Goal: Browse casually: Explore the website without a specific task or goal

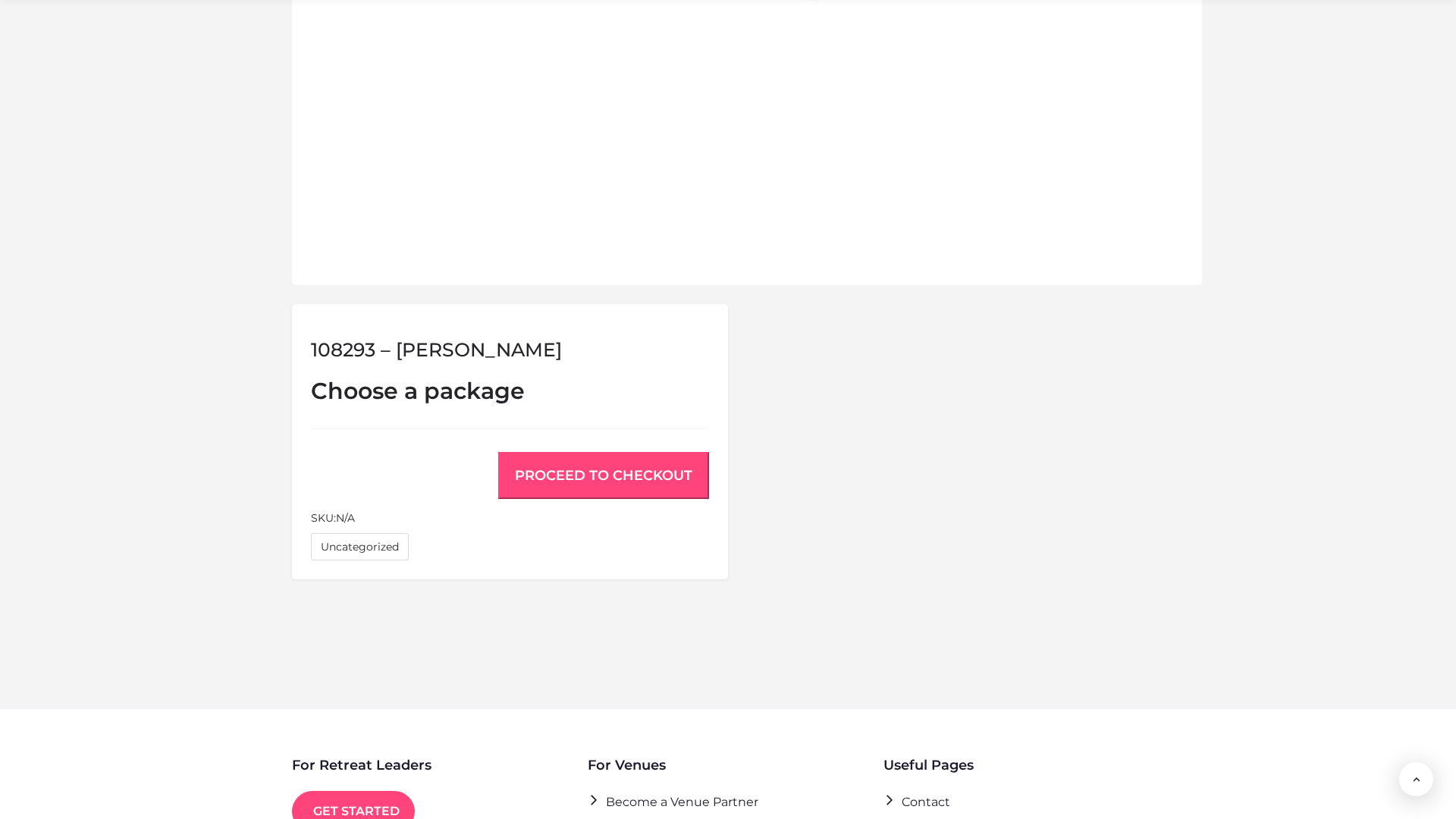
scroll to position [1022, 0]
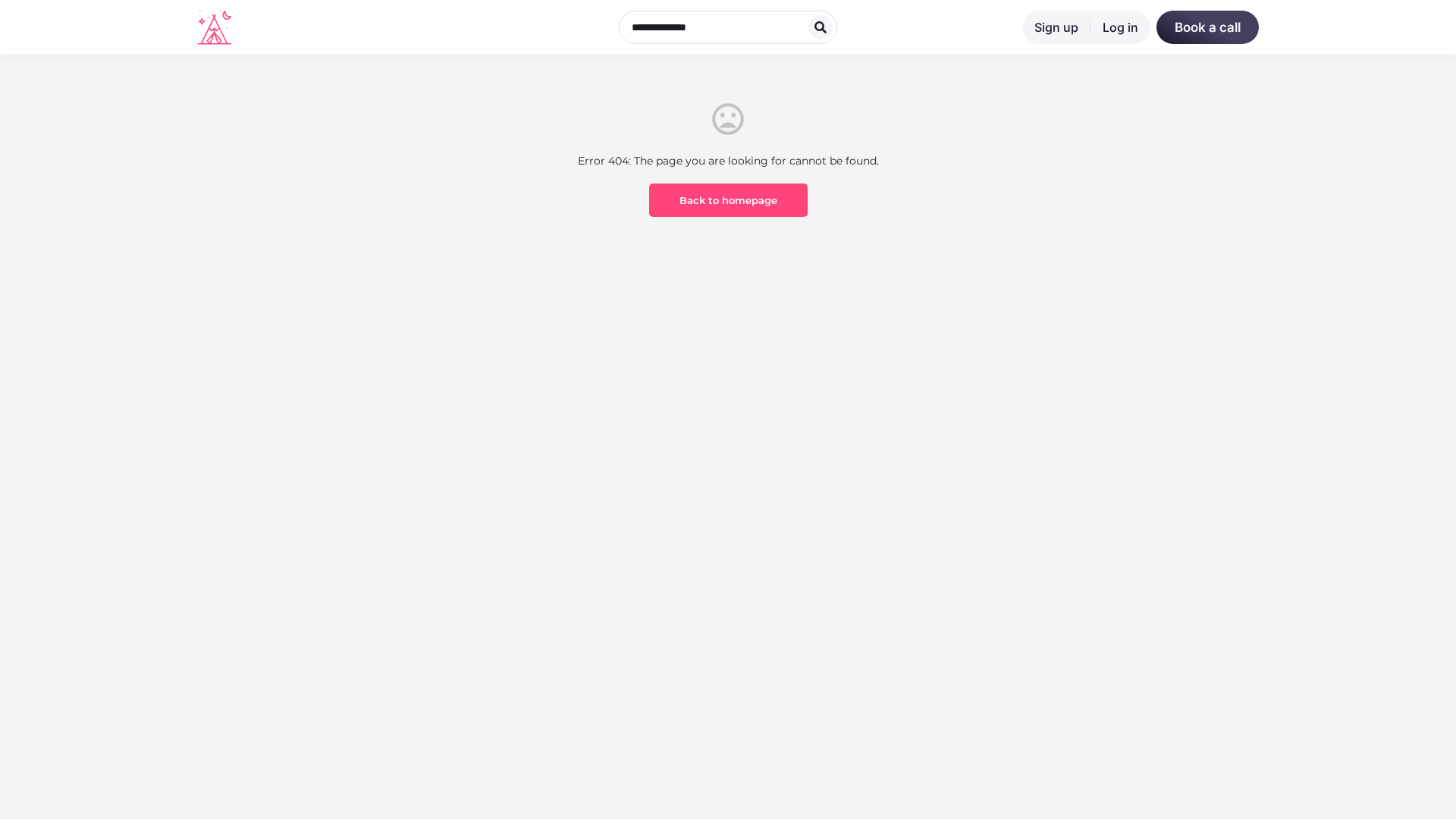
scroll to position [446, 0]
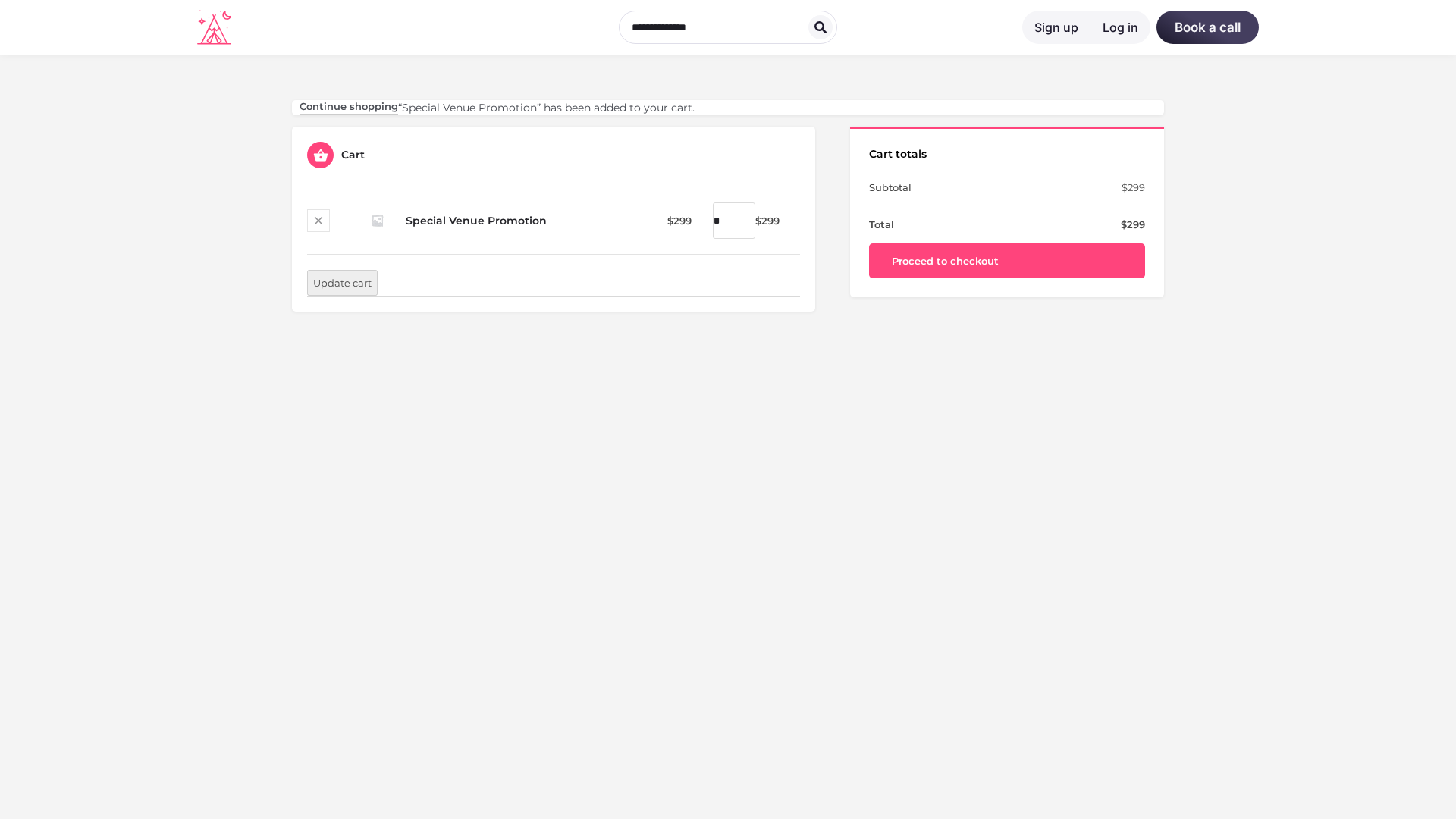
scroll to position [446, 0]
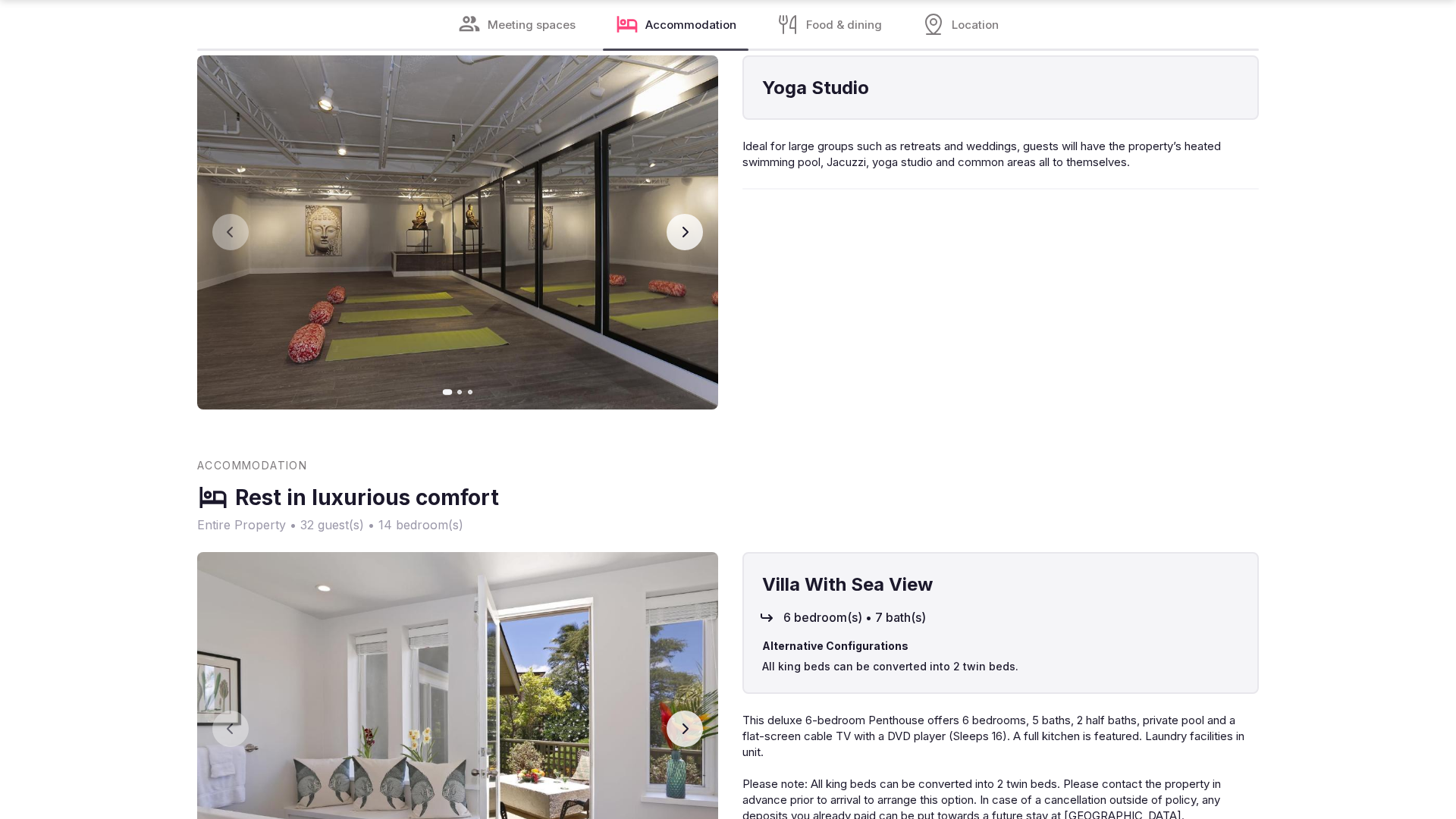
scroll to position [2249, 0]
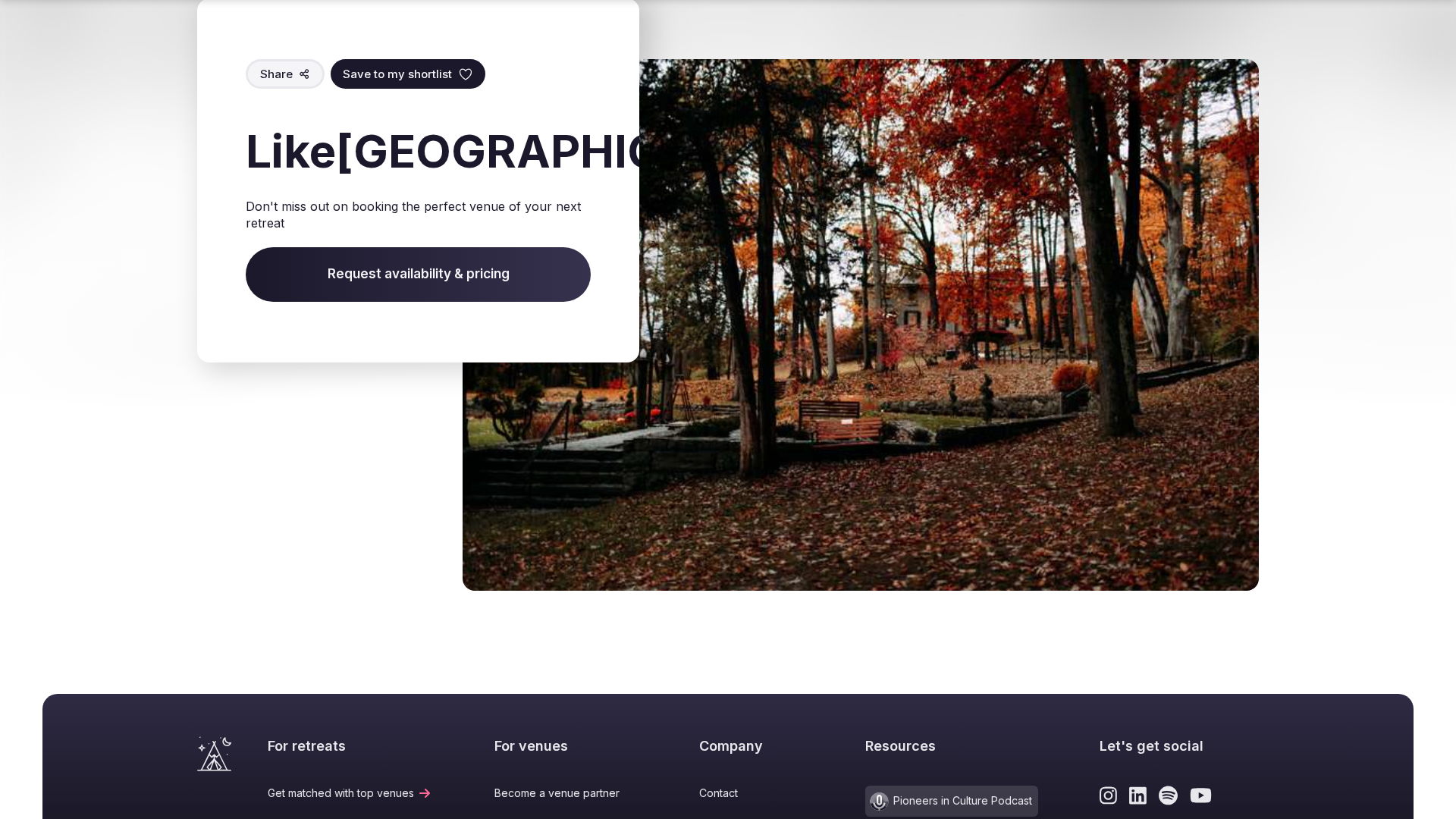
scroll to position [2588, 0]
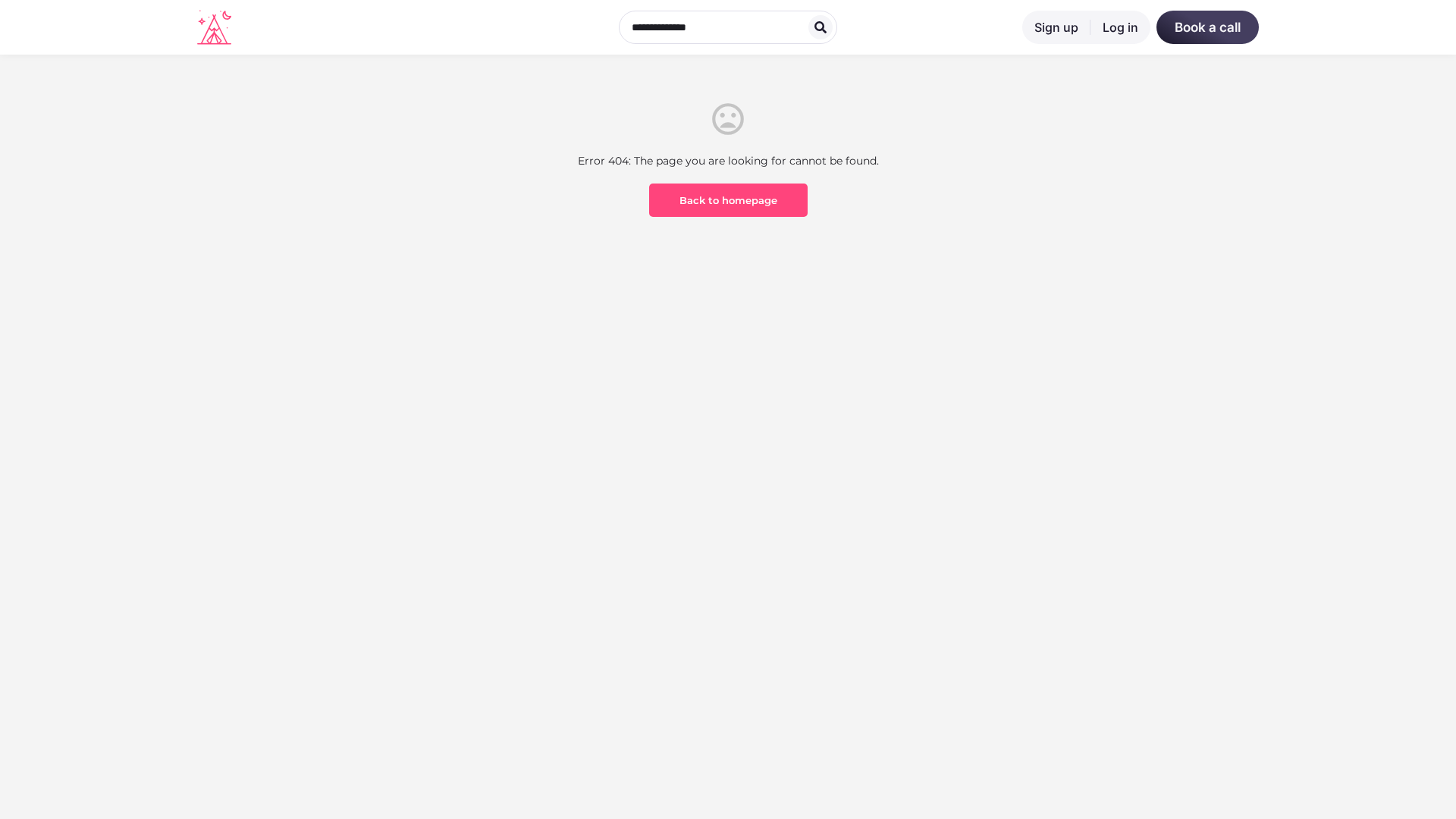
scroll to position [446, 0]
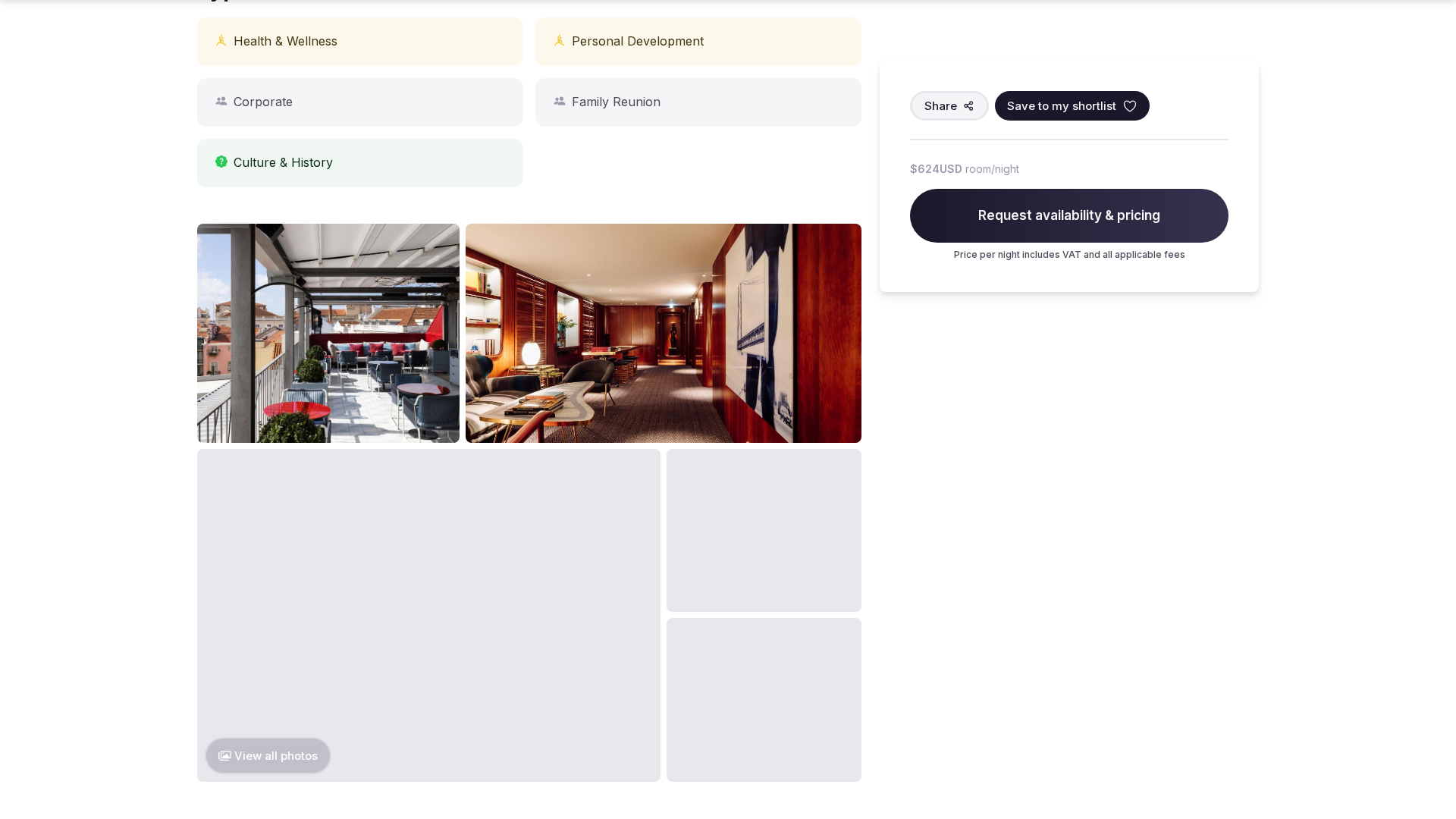
scroll to position [1529, 0]
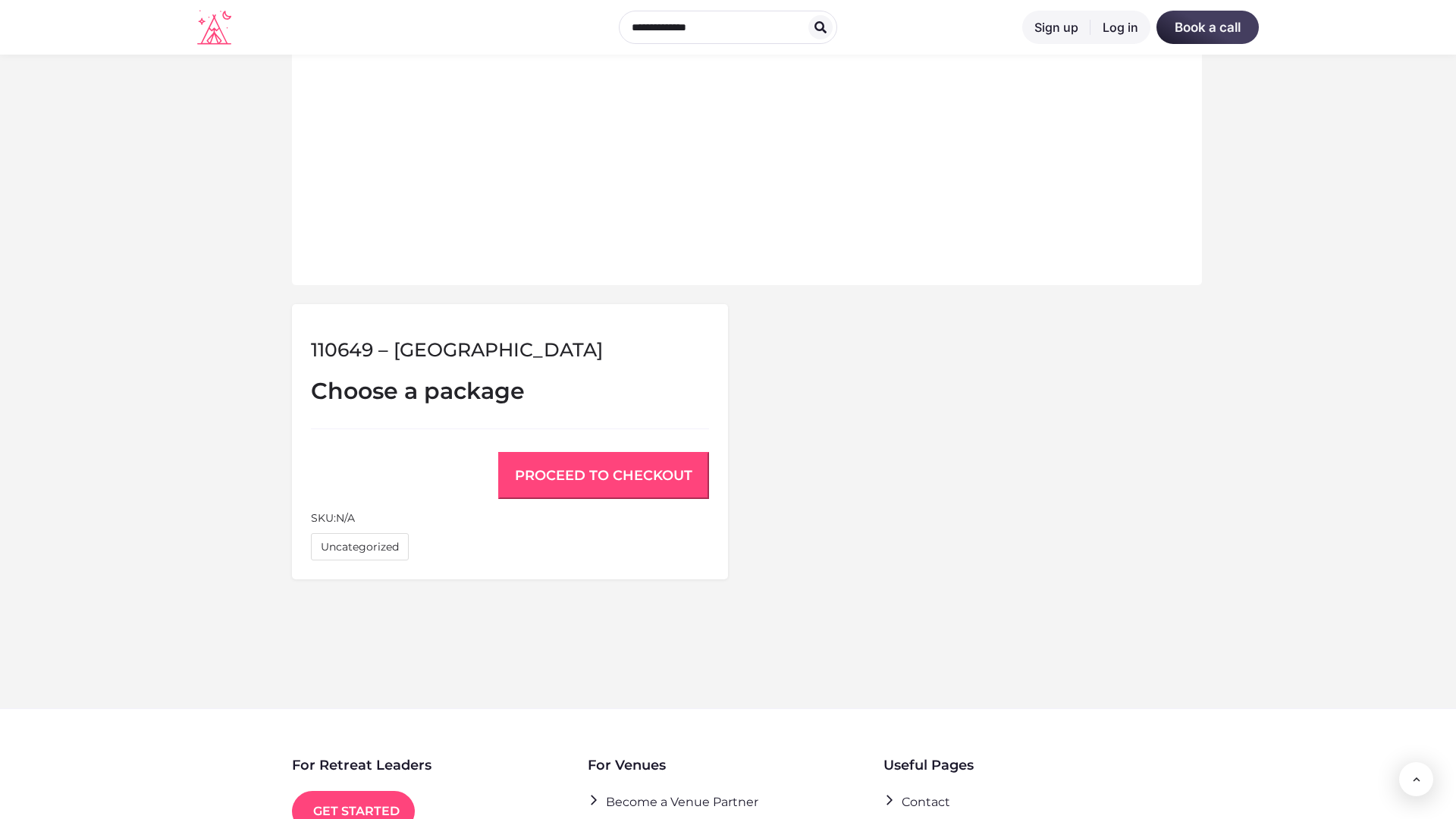
scroll to position [1022, 0]
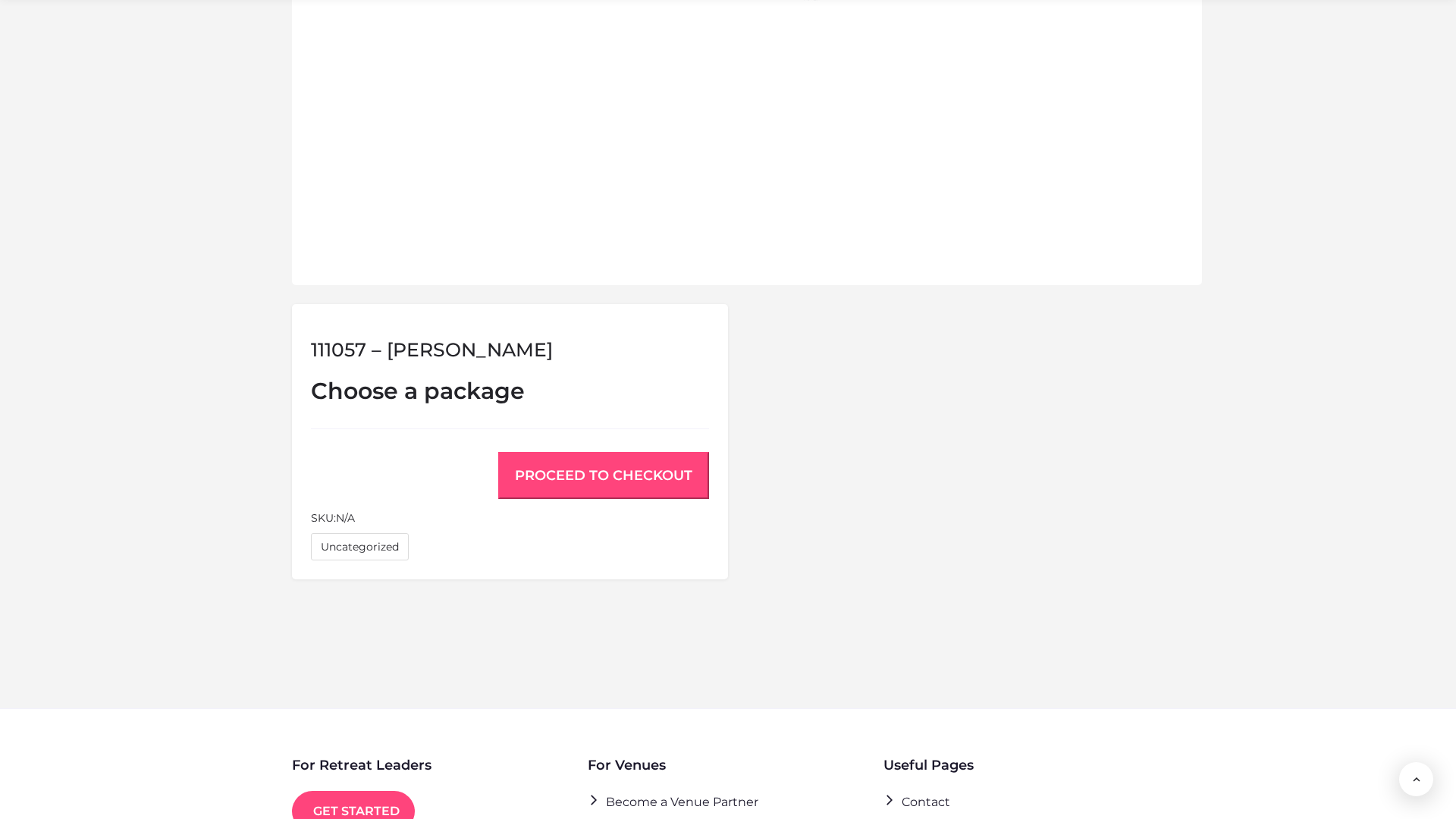
scroll to position [1022, 0]
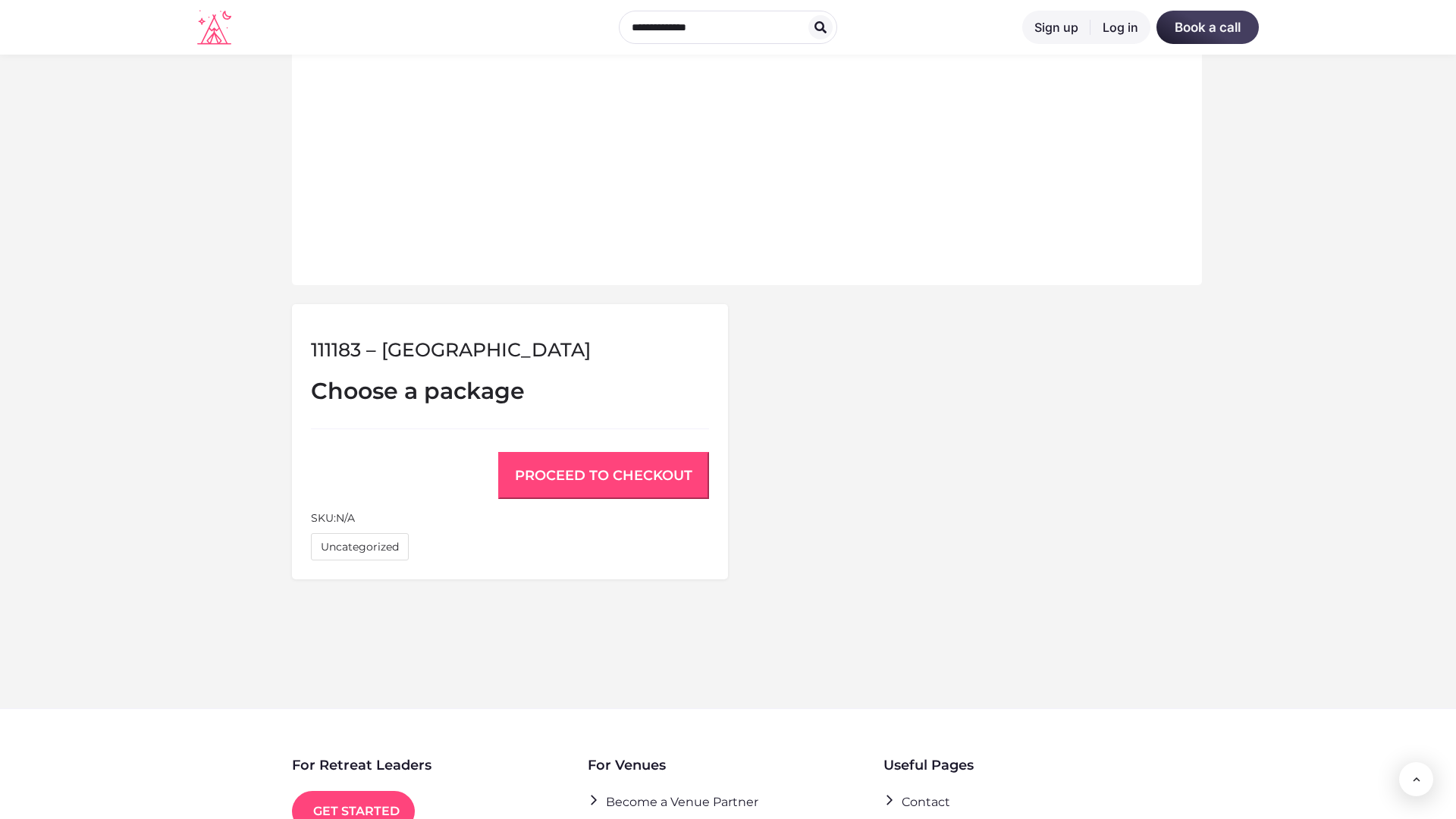
scroll to position [1022, 0]
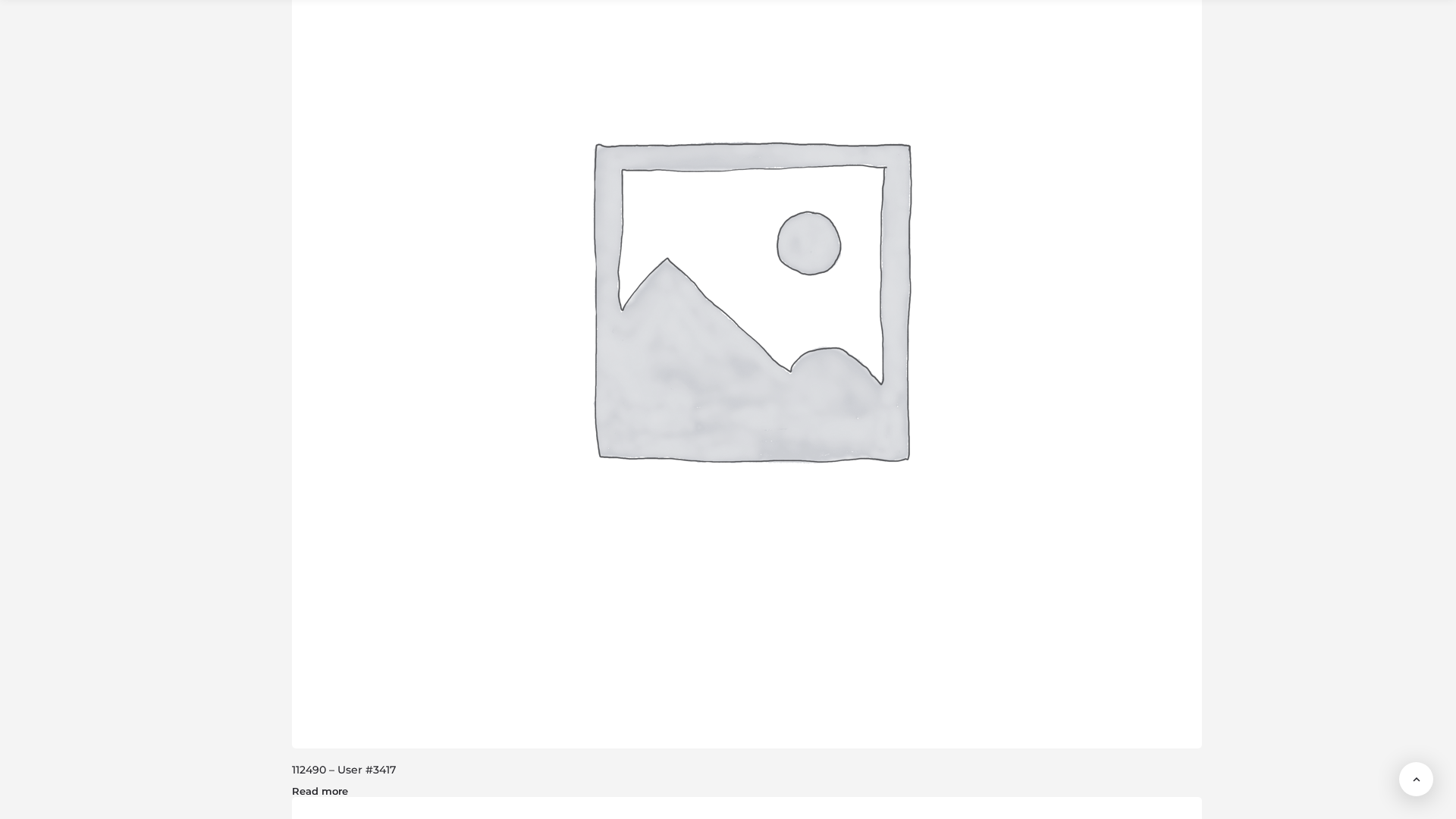
scroll to position [3034, 0]
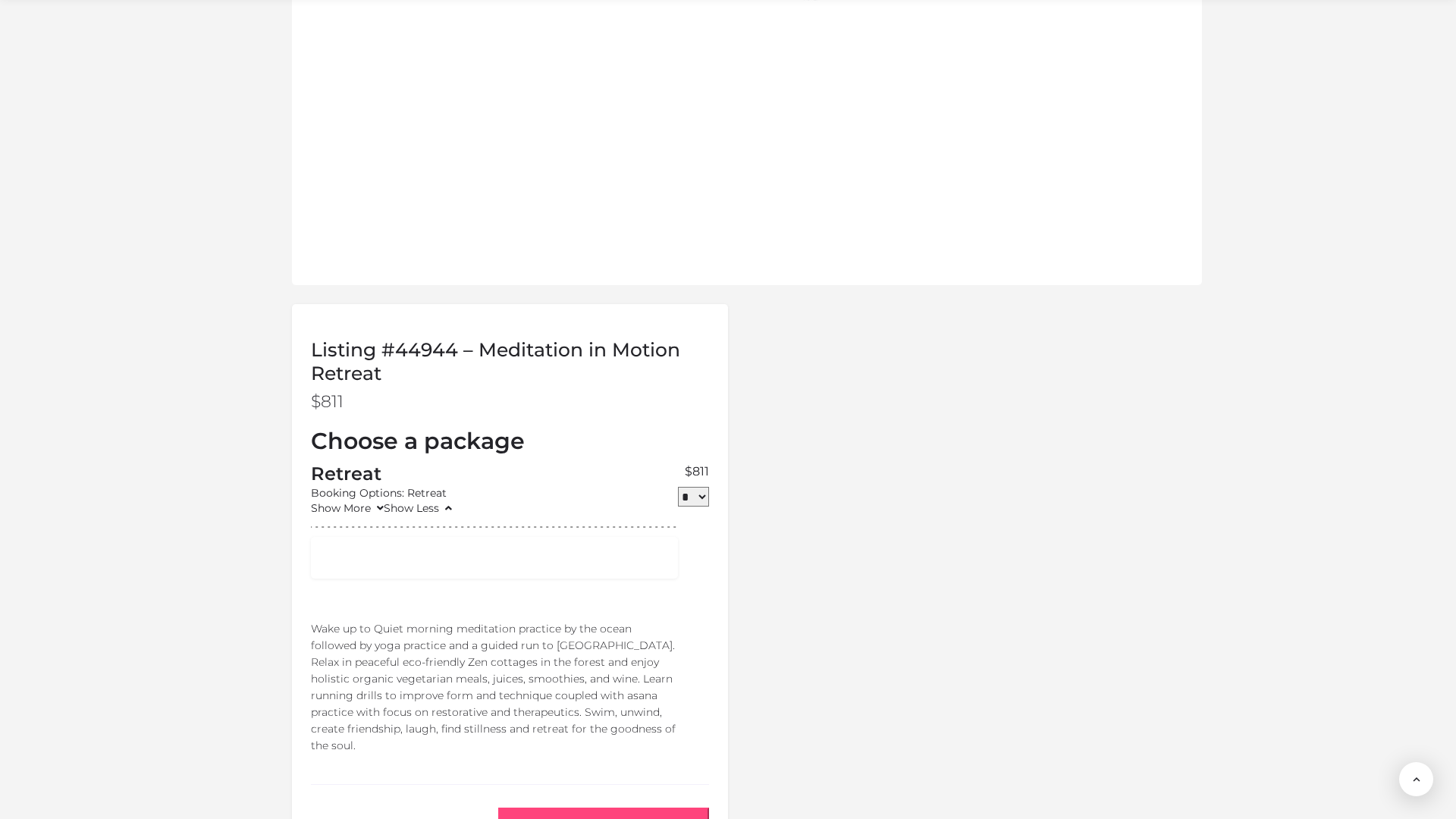
scroll to position [1362, 0]
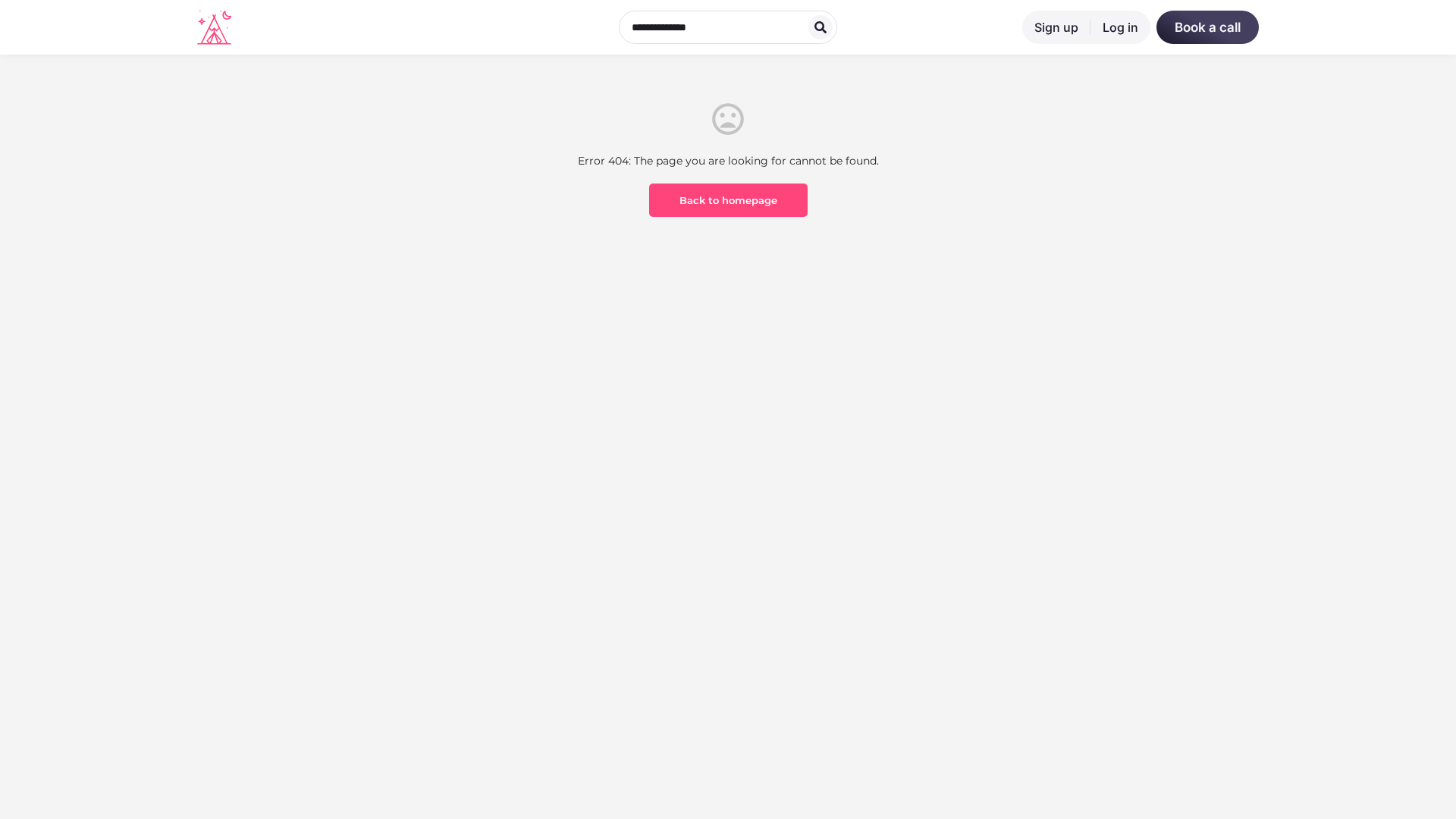
scroll to position [446, 0]
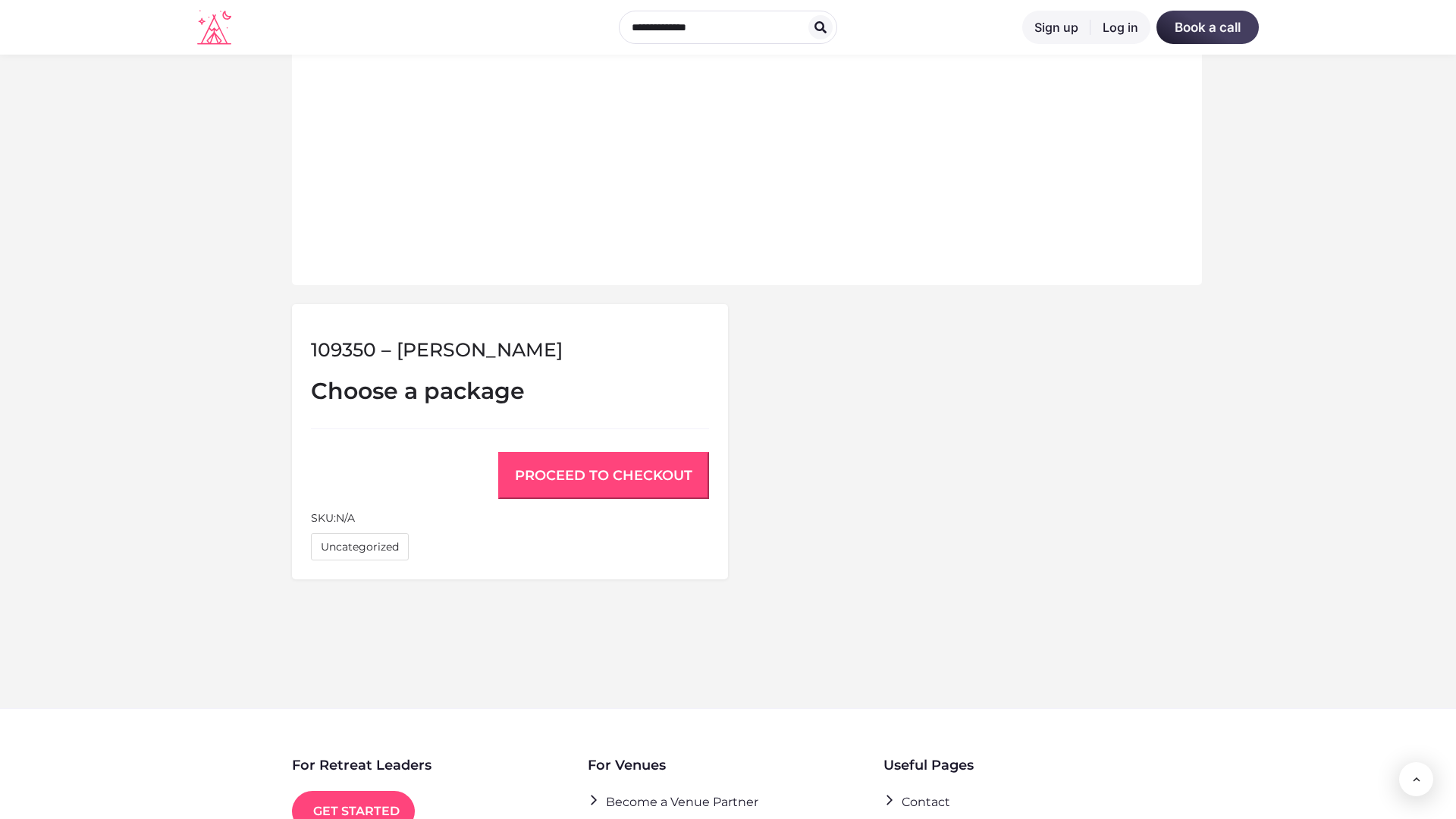
scroll to position [1022, 0]
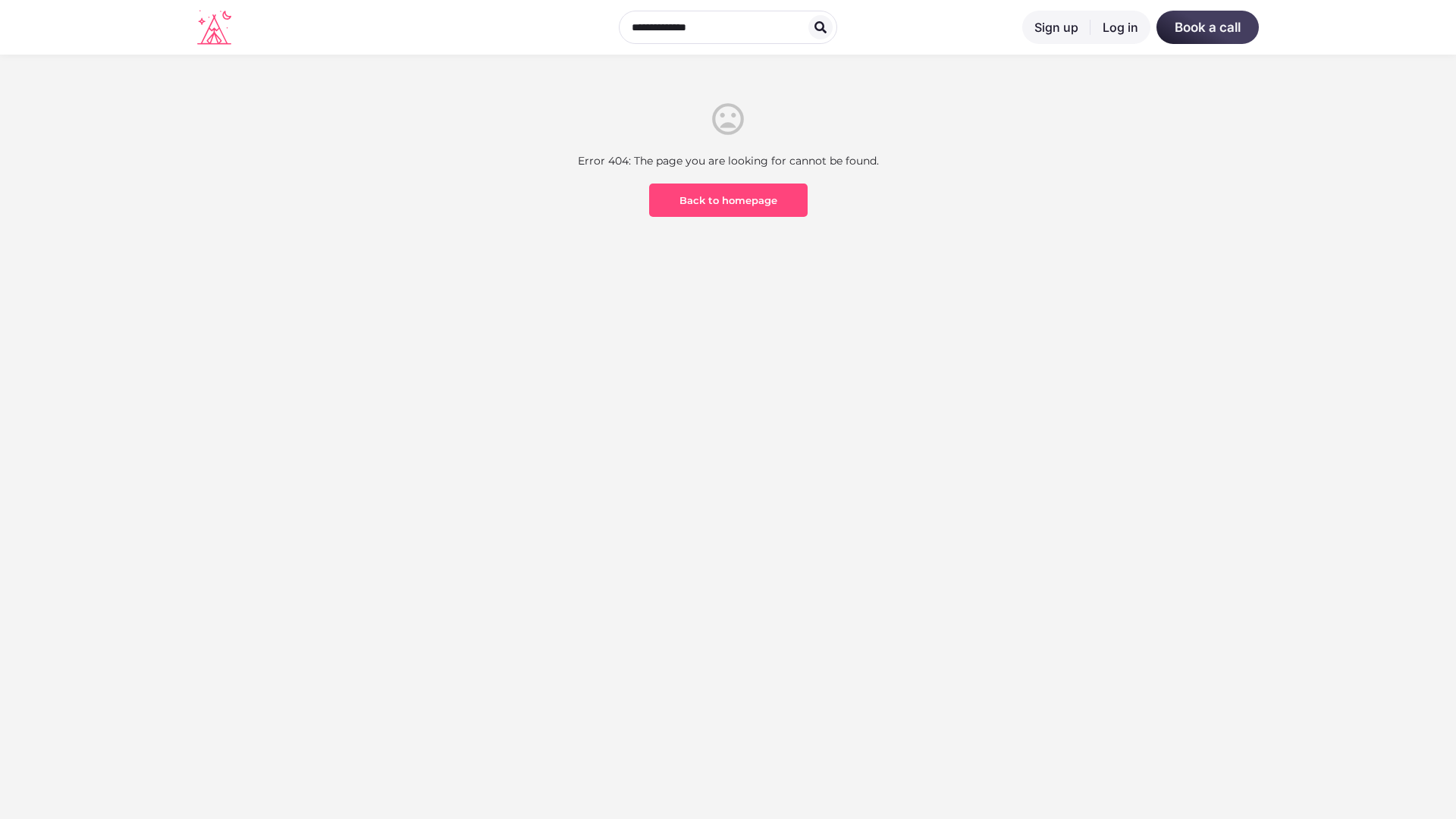
scroll to position [446, 0]
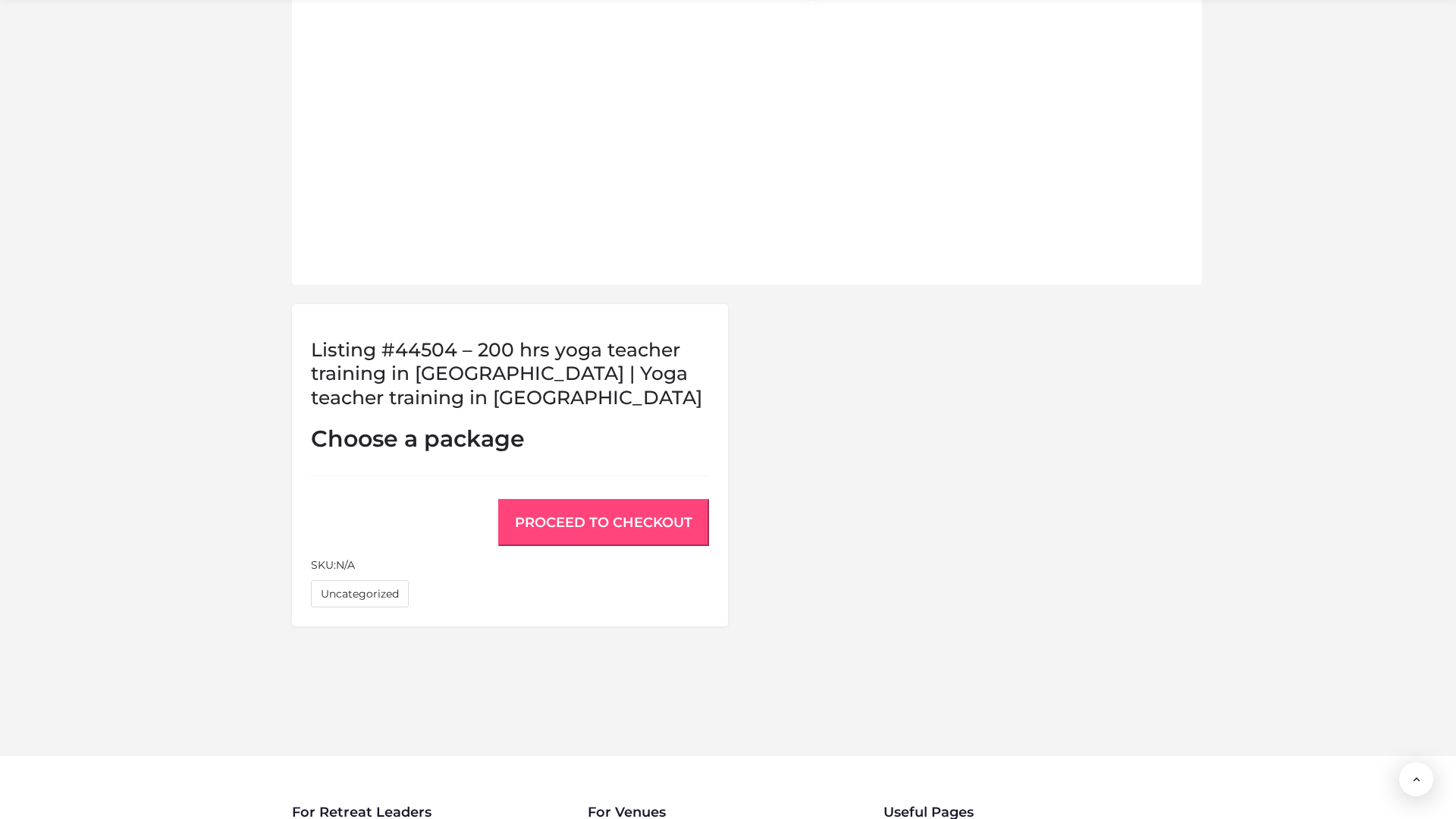
scroll to position [1069, 0]
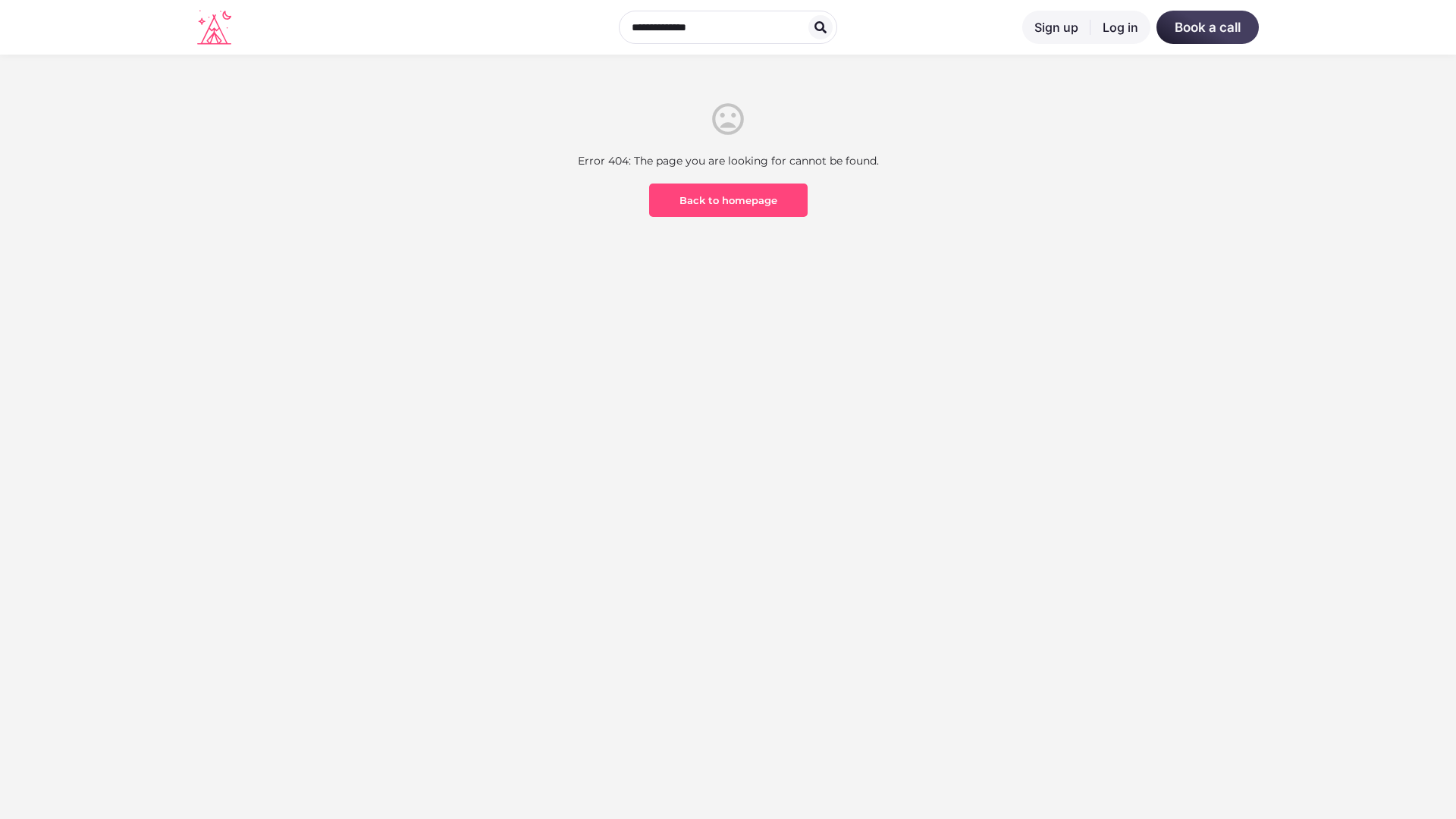
scroll to position [446, 0]
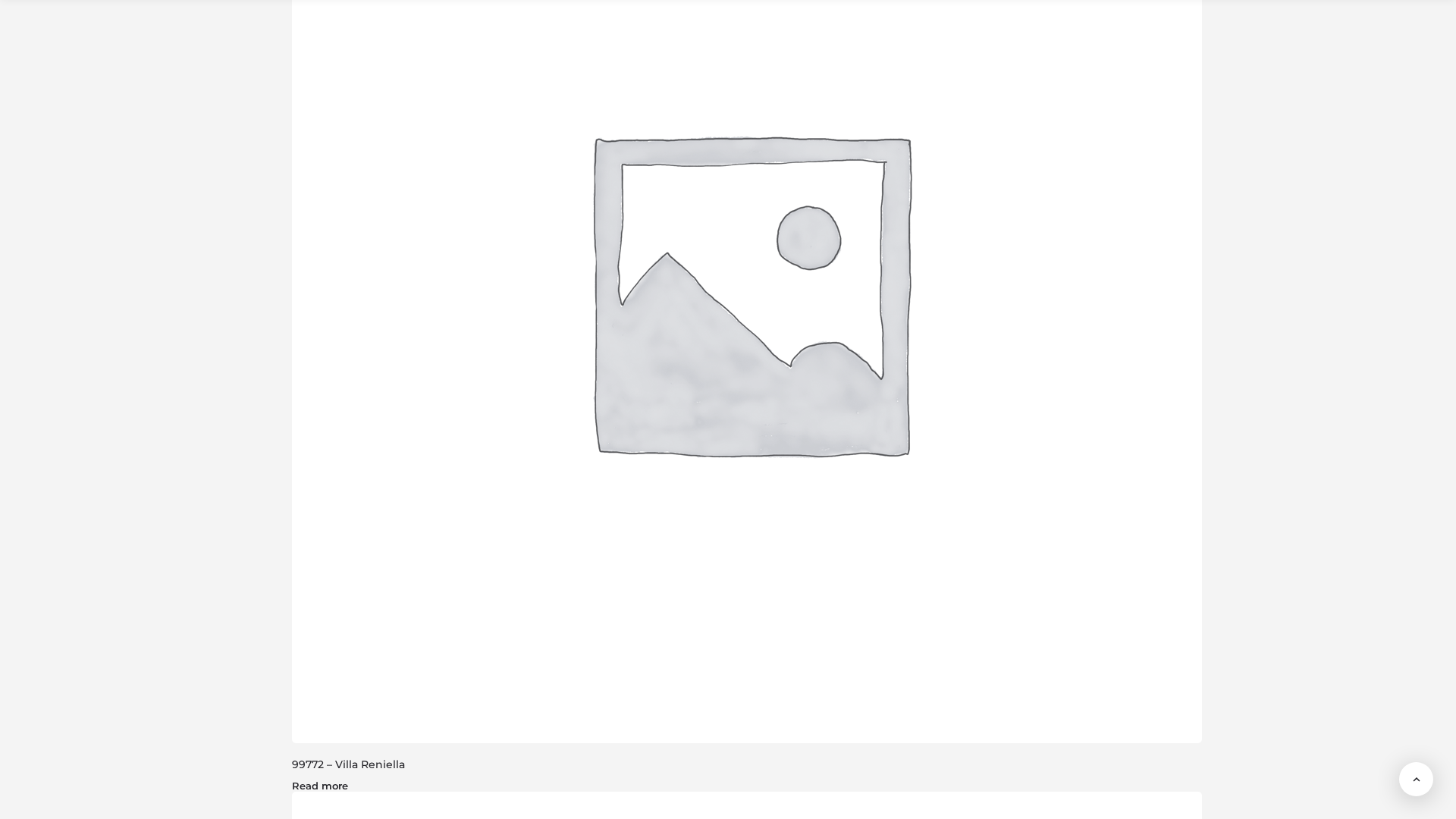
scroll to position [3040, 0]
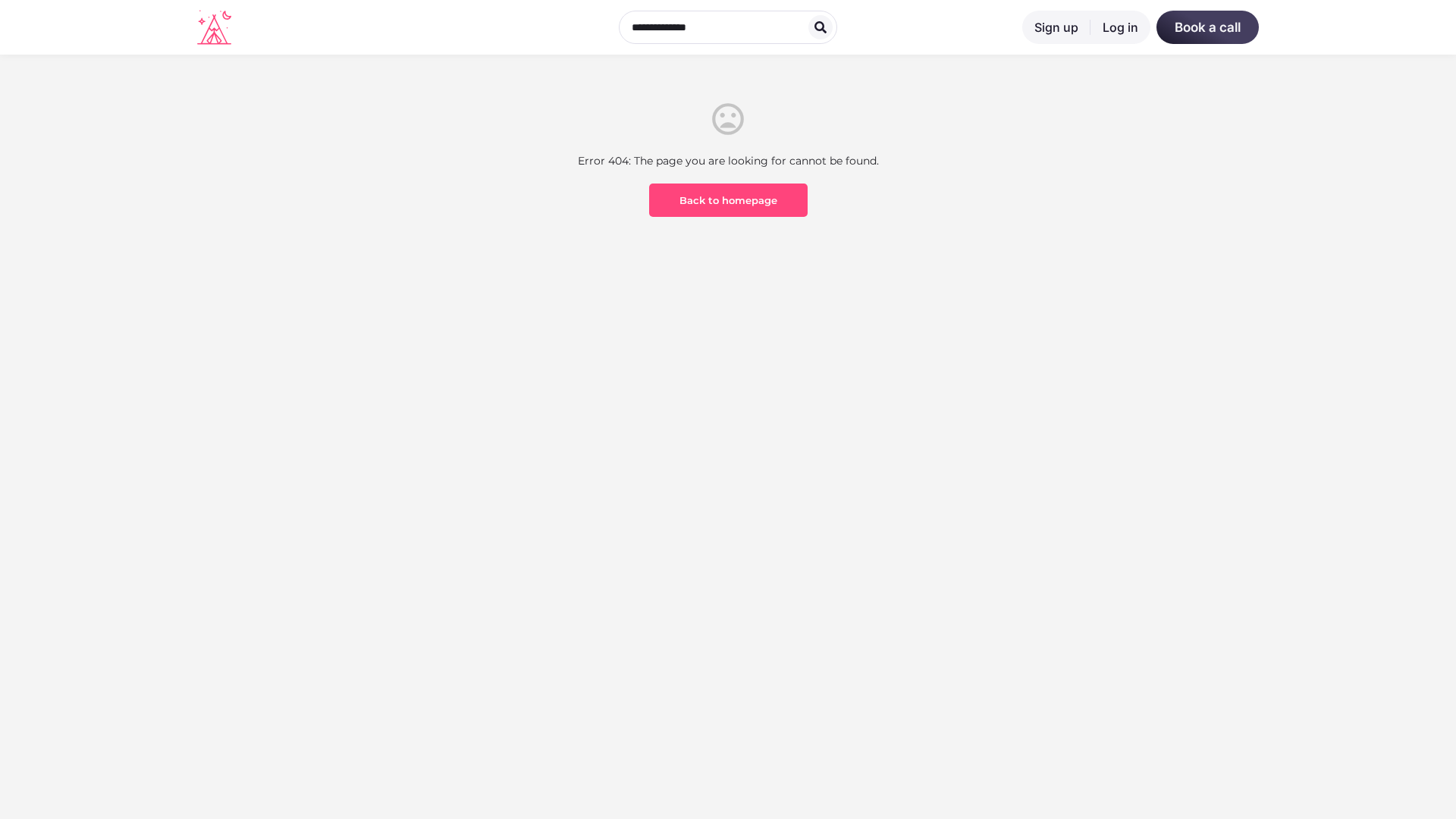
scroll to position [446, 0]
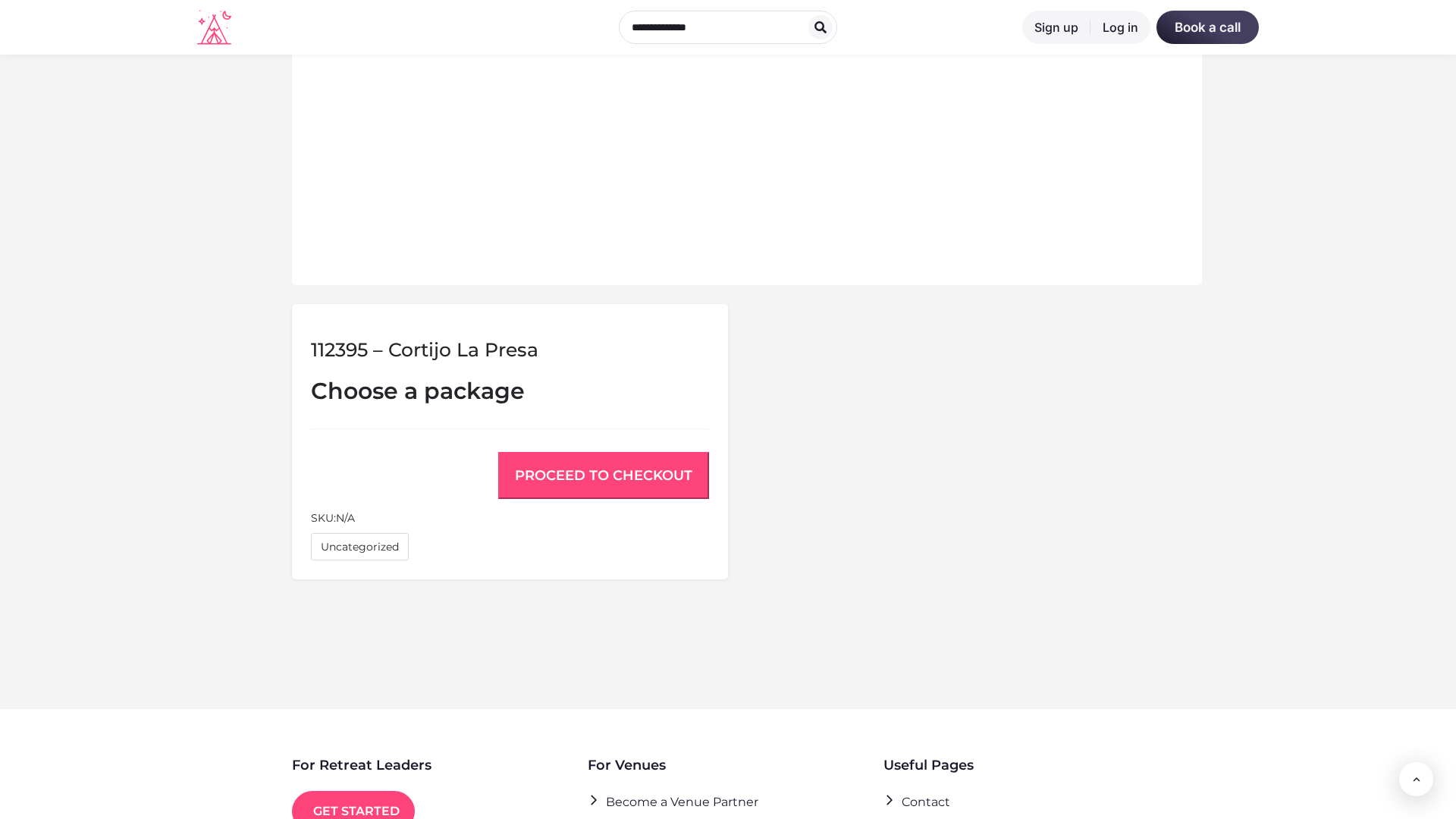
scroll to position [1022, 0]
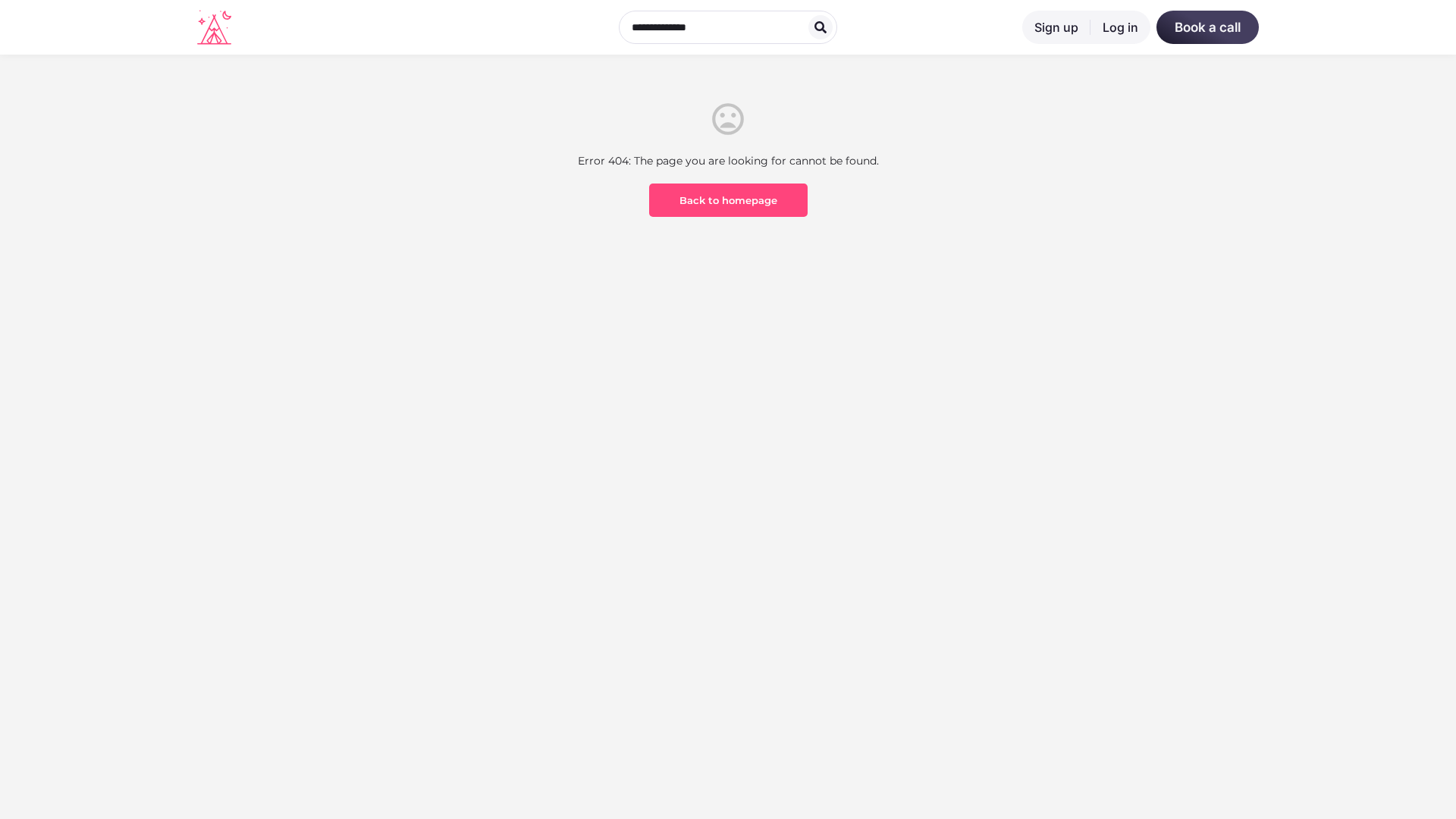
scroll to position [446, 0]
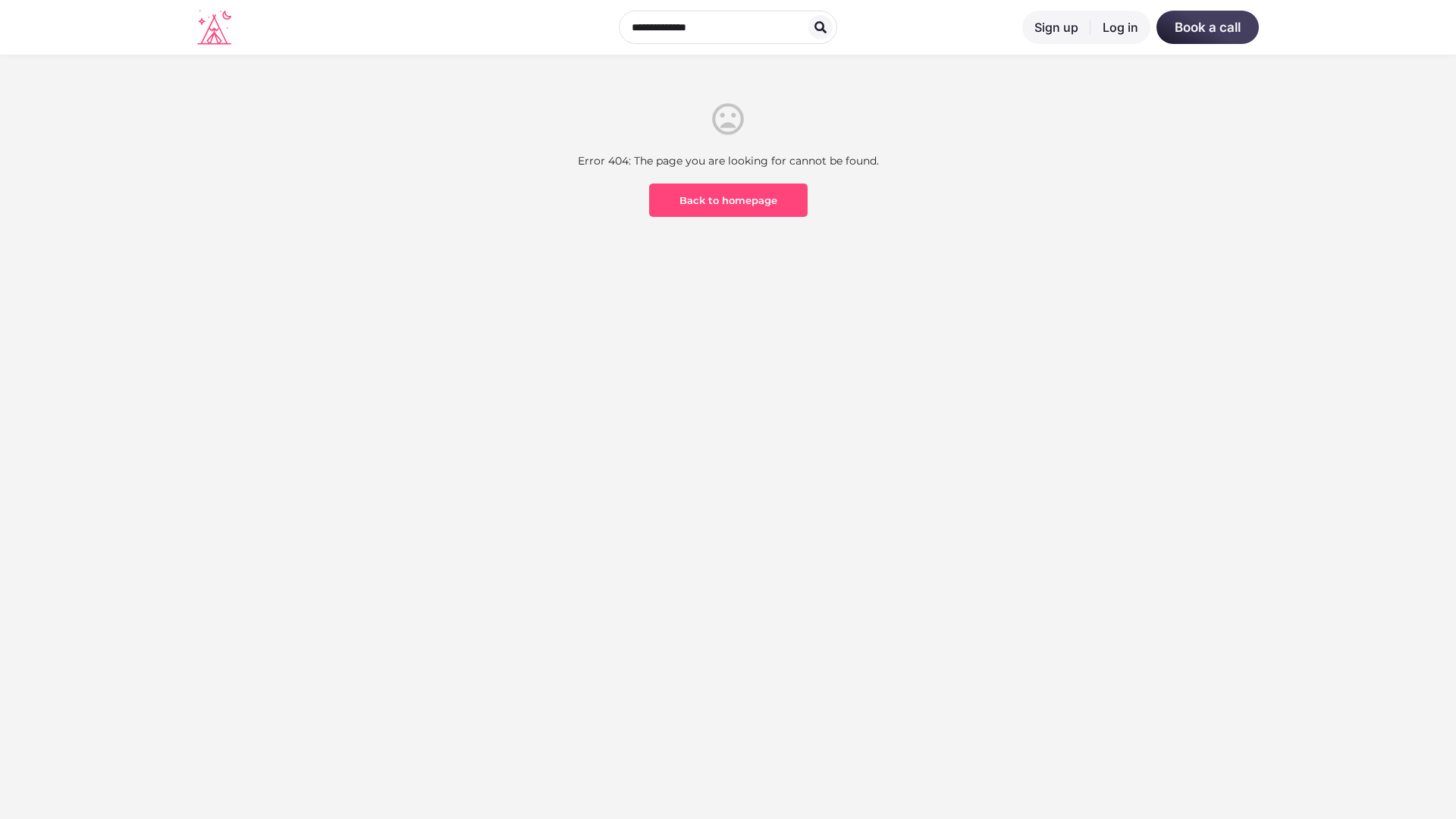
scroll to position [446, 0]
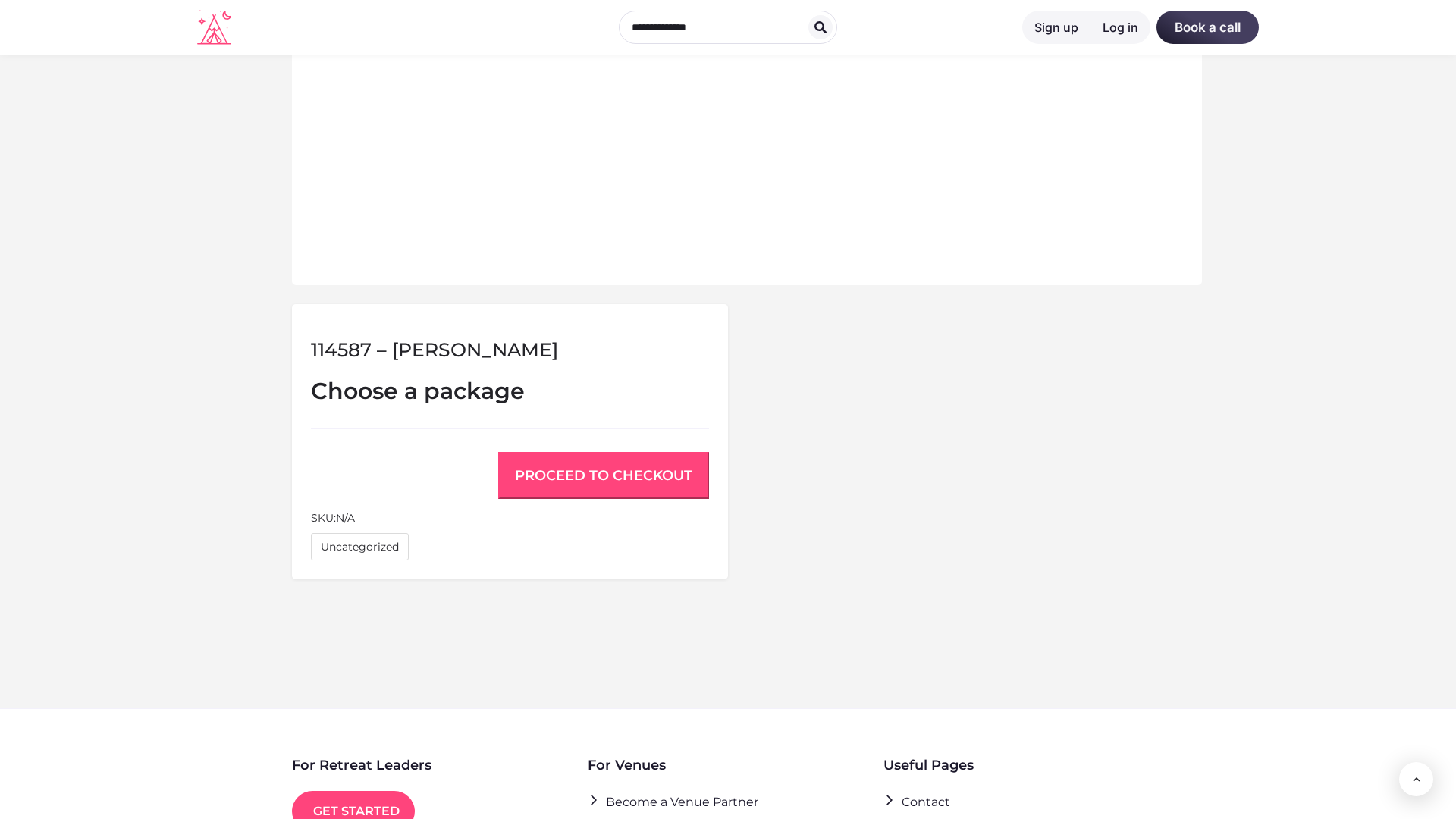
scroll to position [1022, 0]
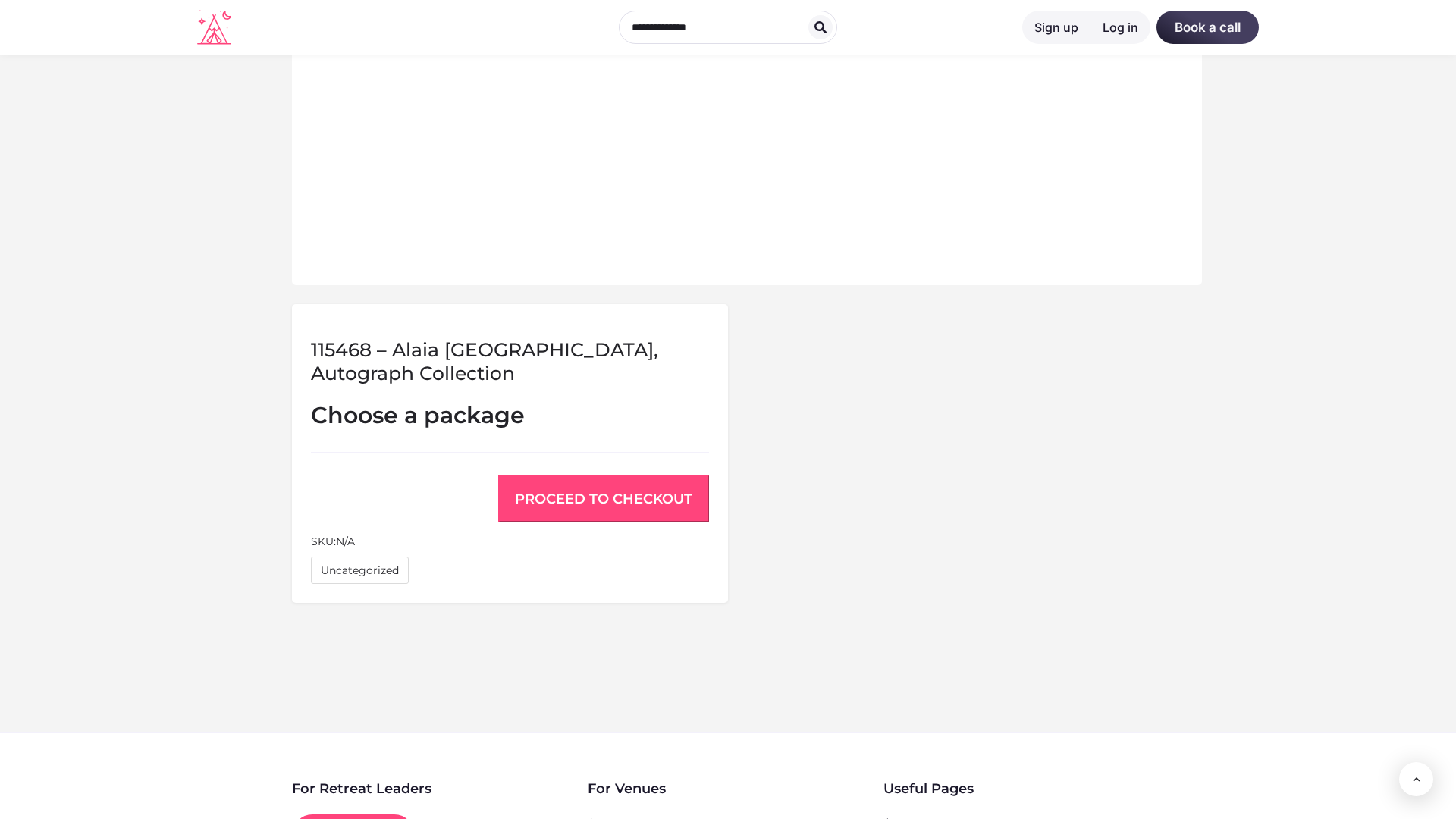
scroll to position [1046, 0]
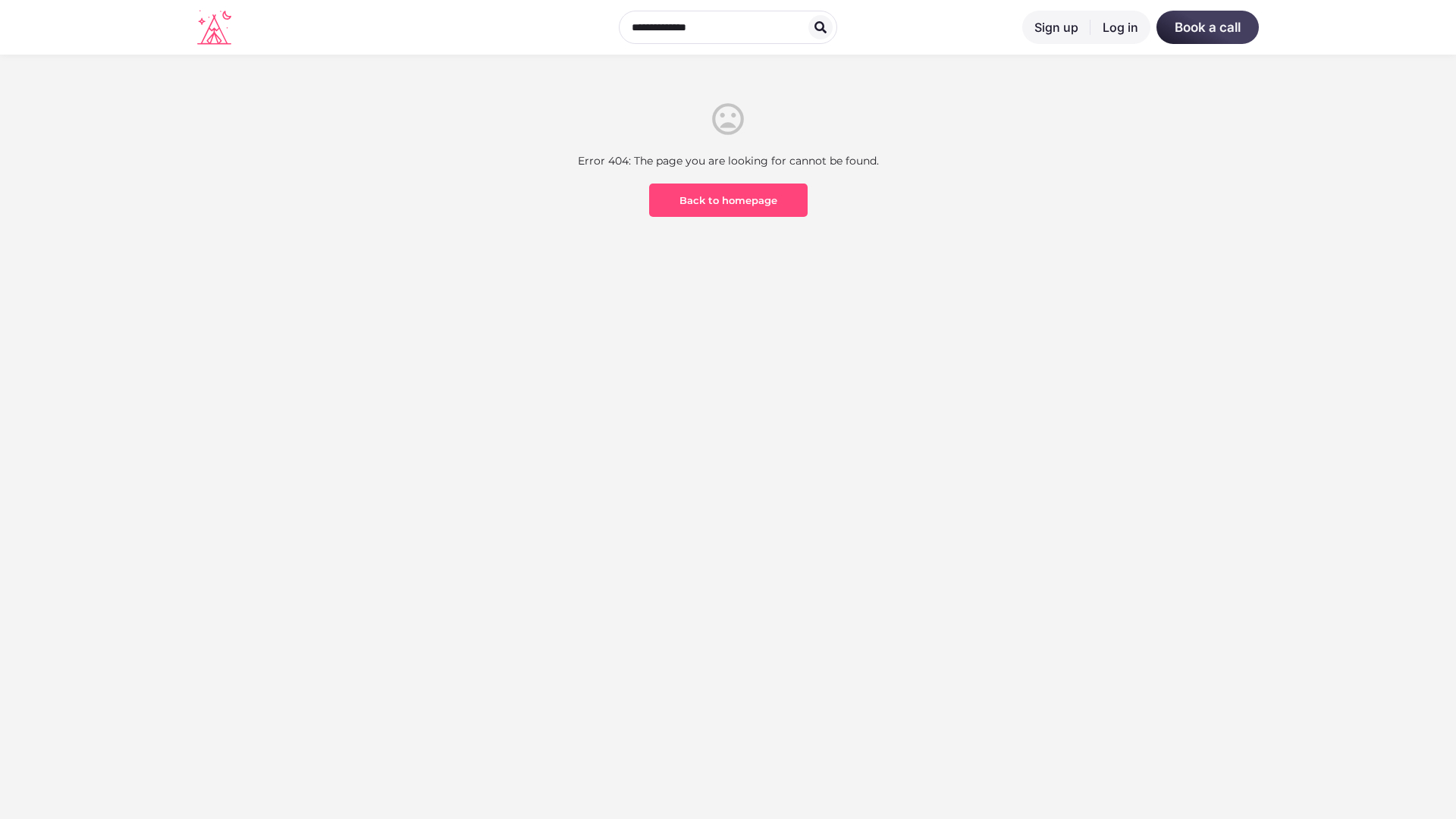
scroll to position [446, 0]
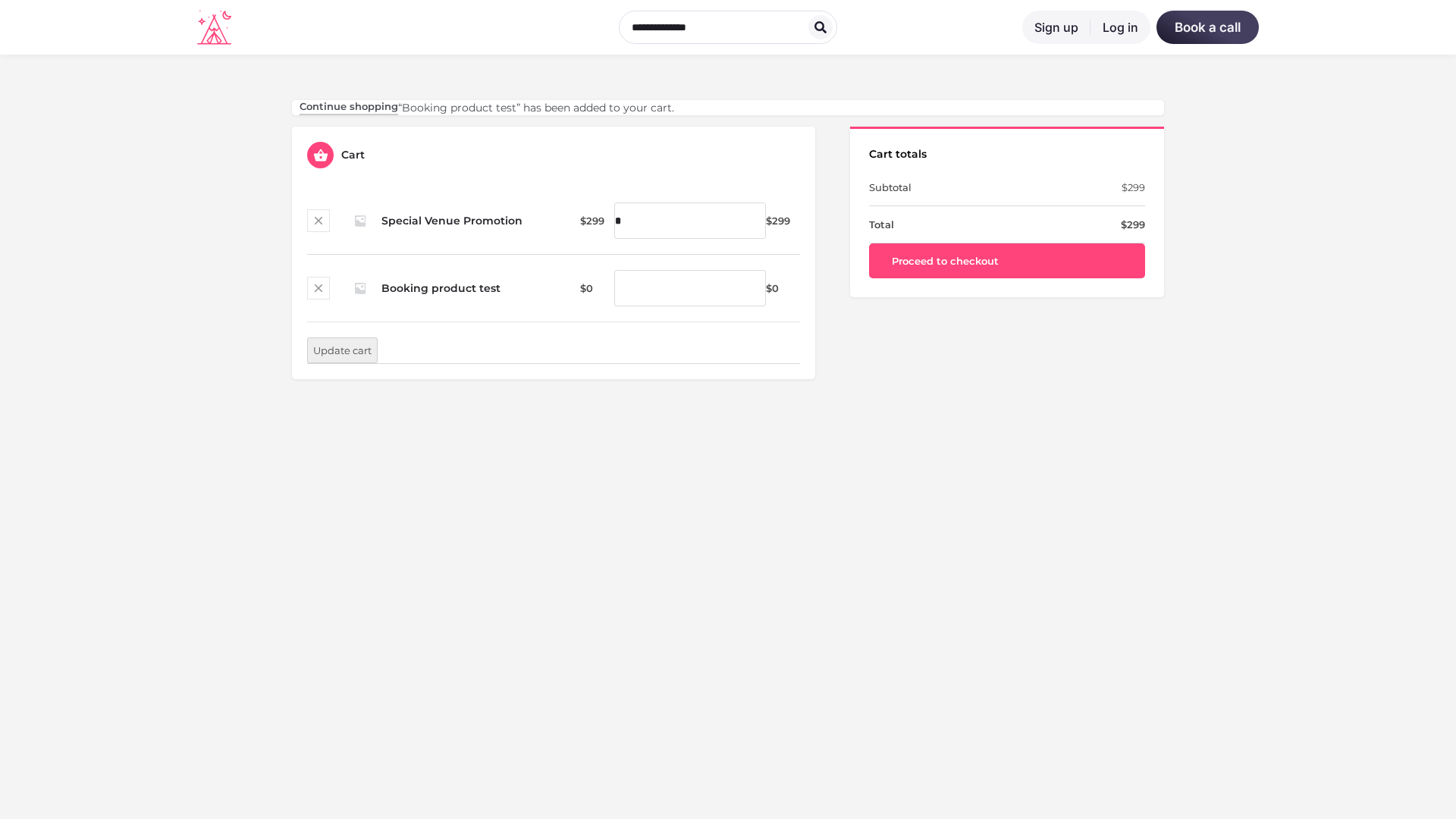
scroll to position [446, 0]
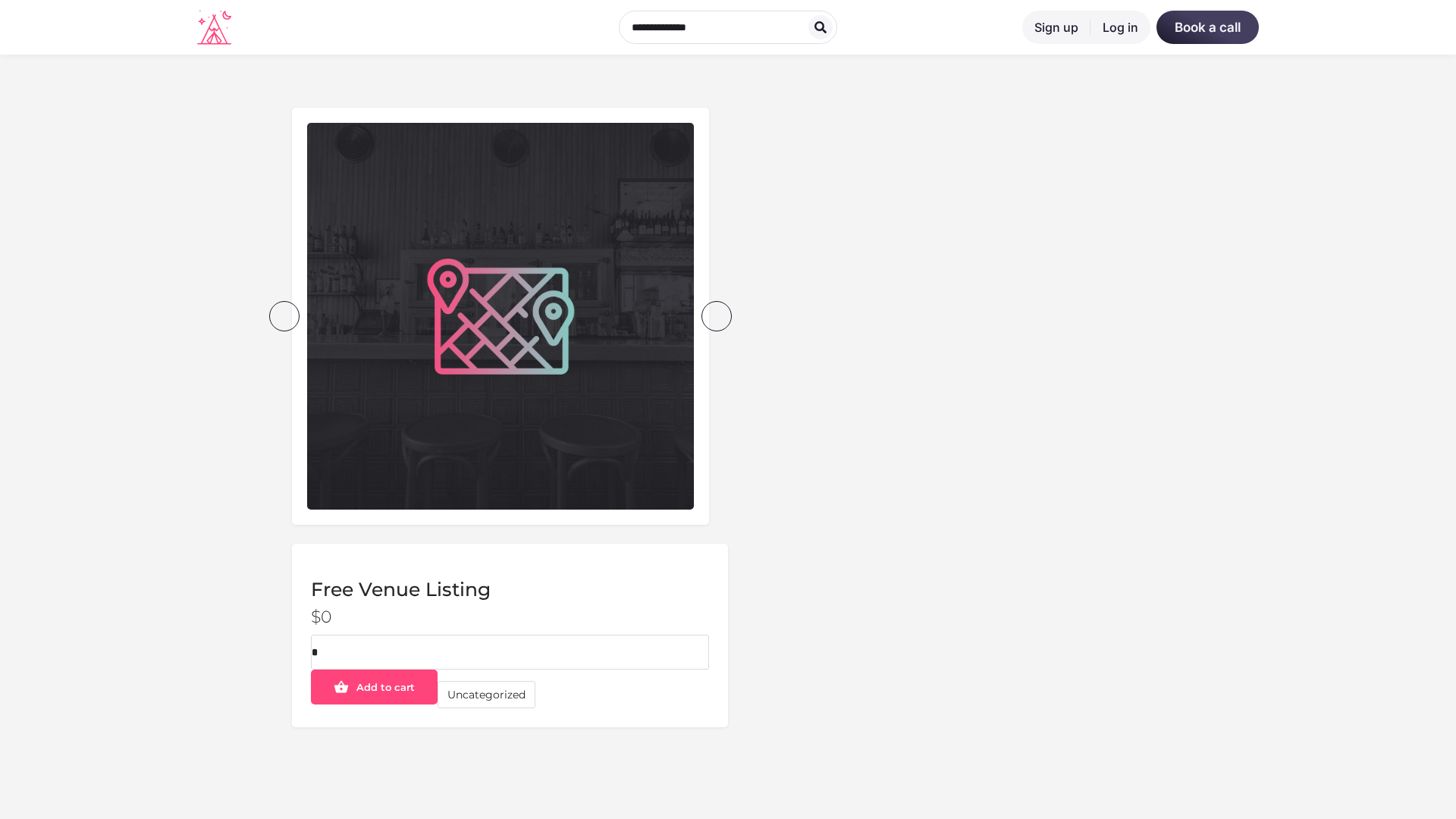
scroll to position [446, 0]
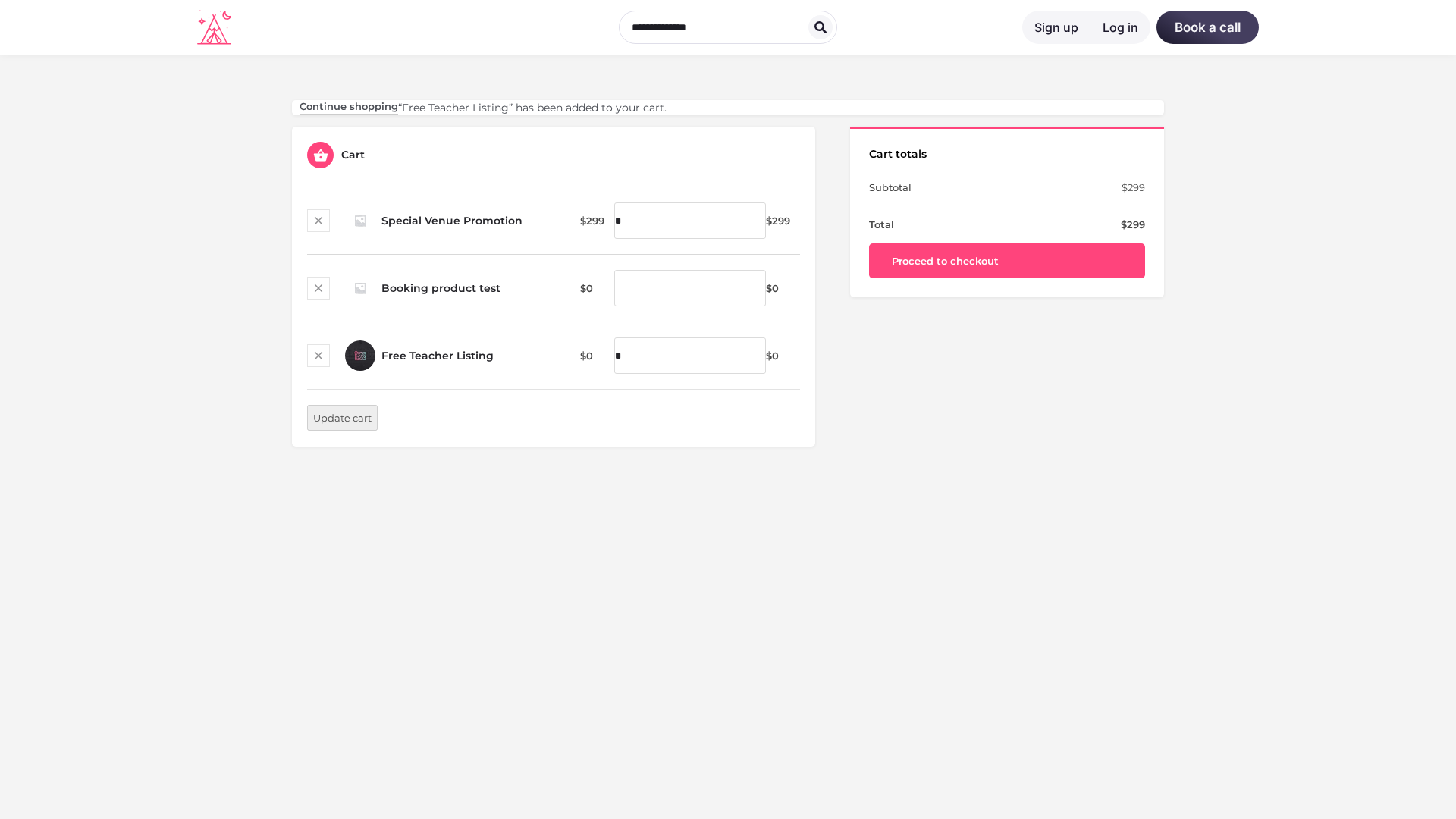
scroll to position [446, 0]
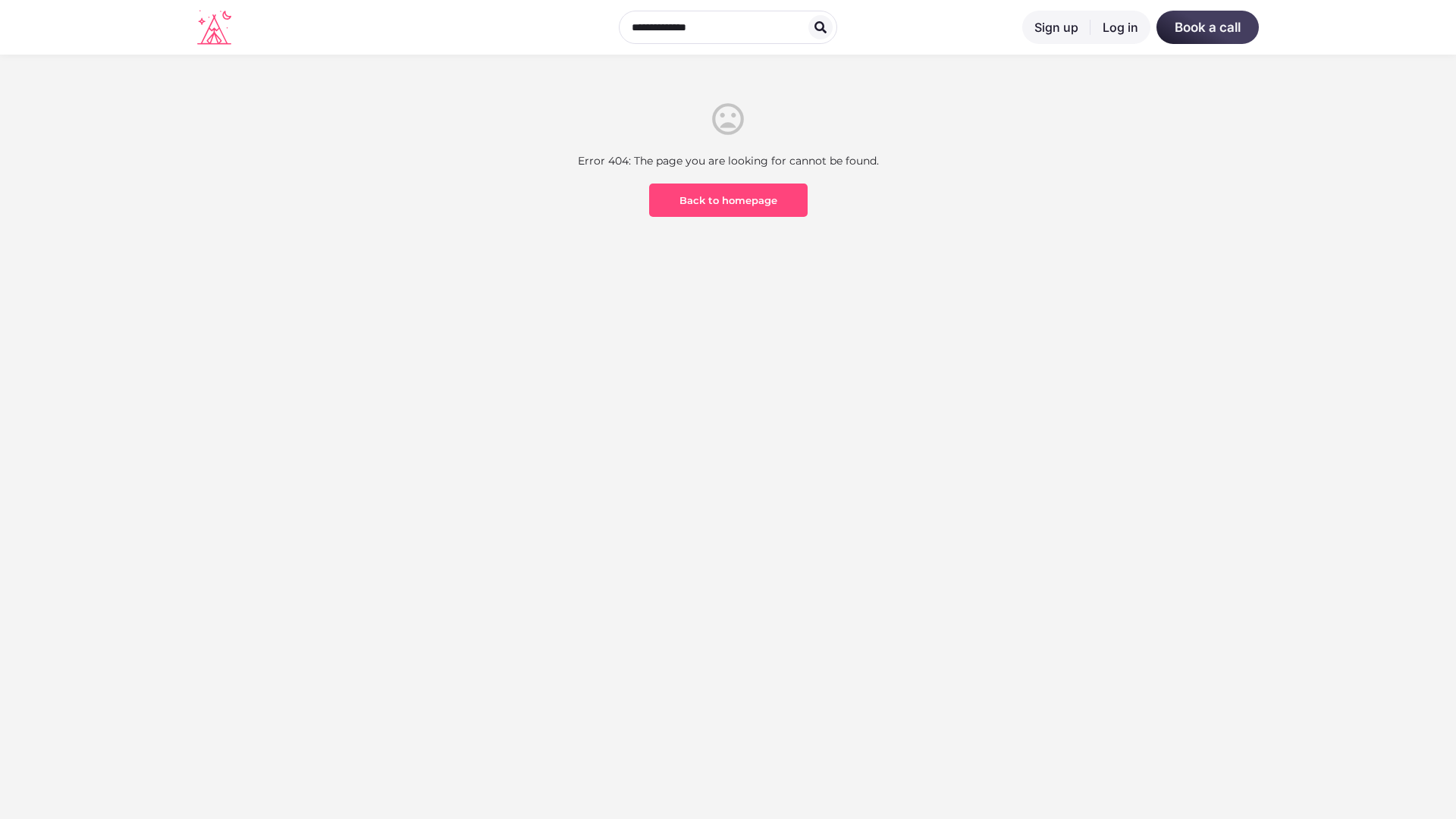
scroll to position [446, 0]
